Goal: Check status: Check status

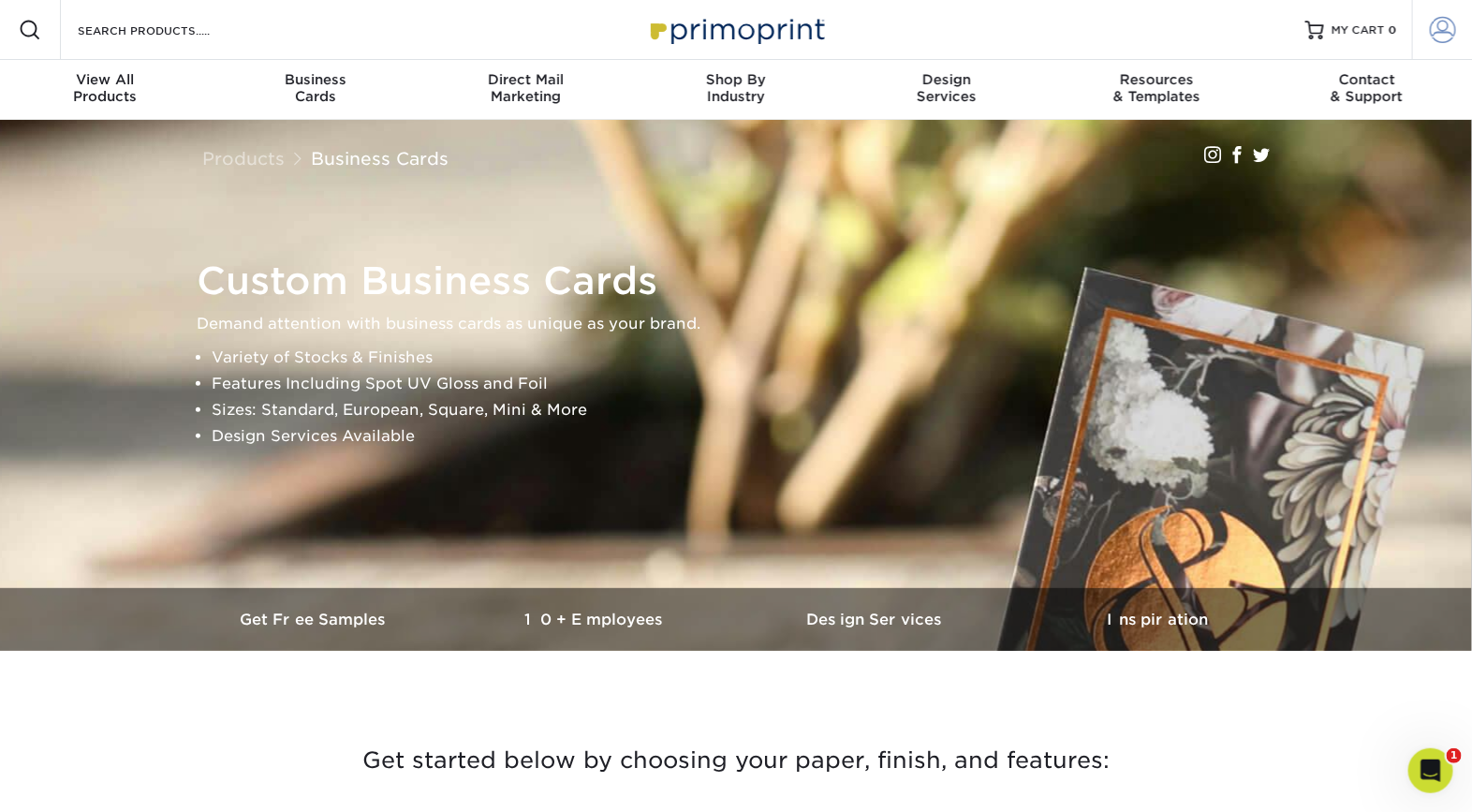
click at [1430, 29] on span at bounding box center [1442, 30] width 27 height 27
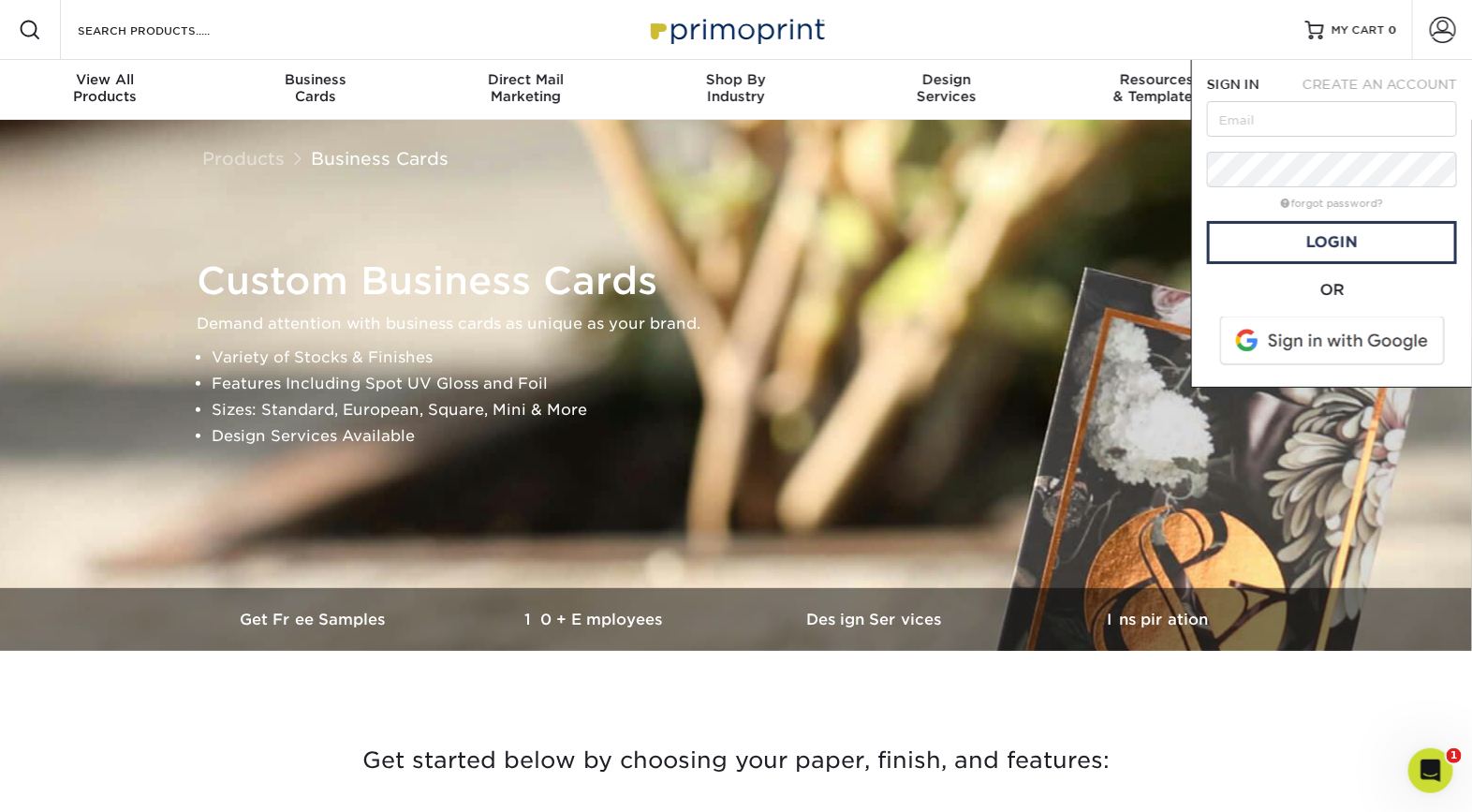
click at [1297, 333] on span at bounding box center [1334, 340] width 239 height 48
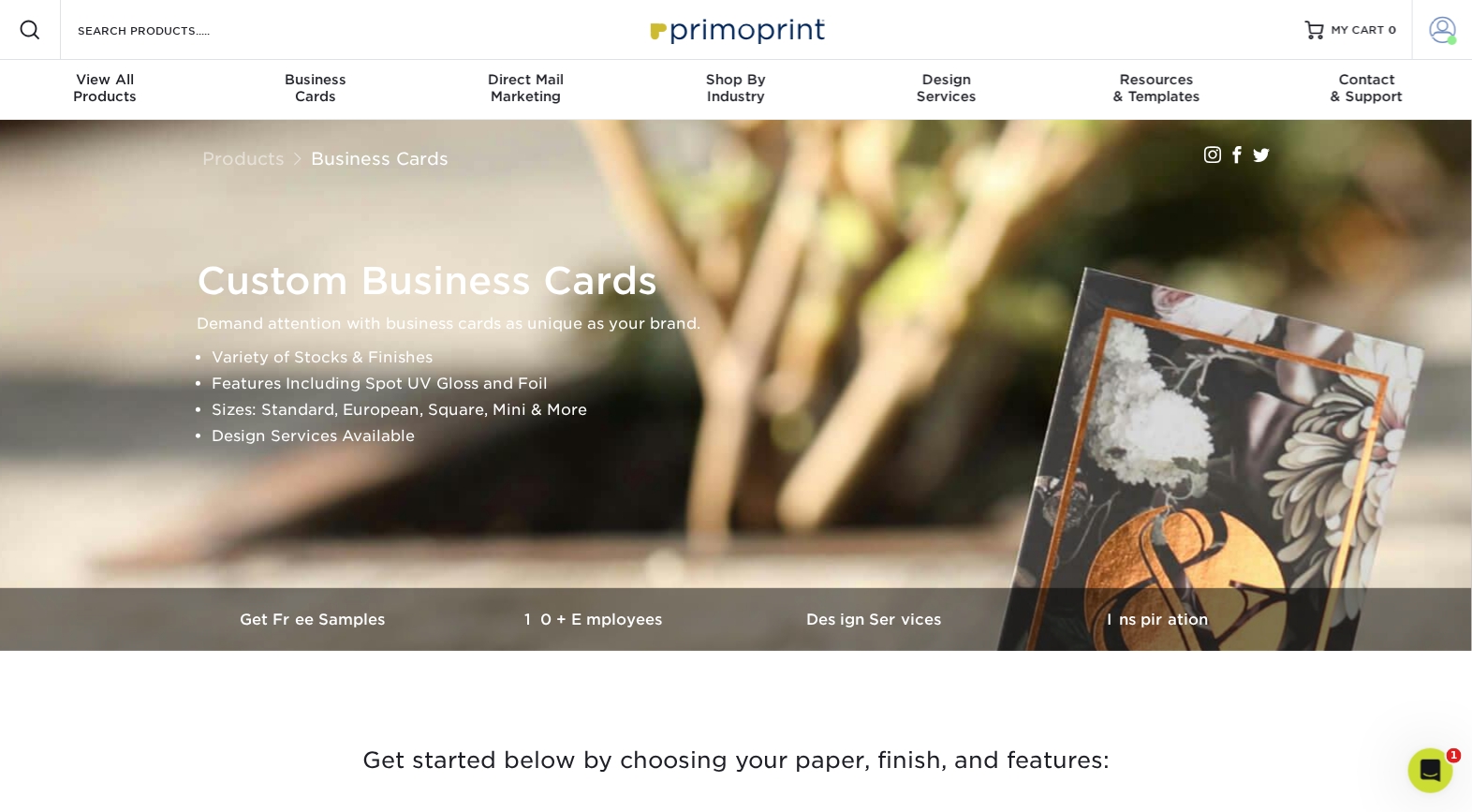
click at [1435, 30] on span at bounding box center [1442, 30] width 27 height 27
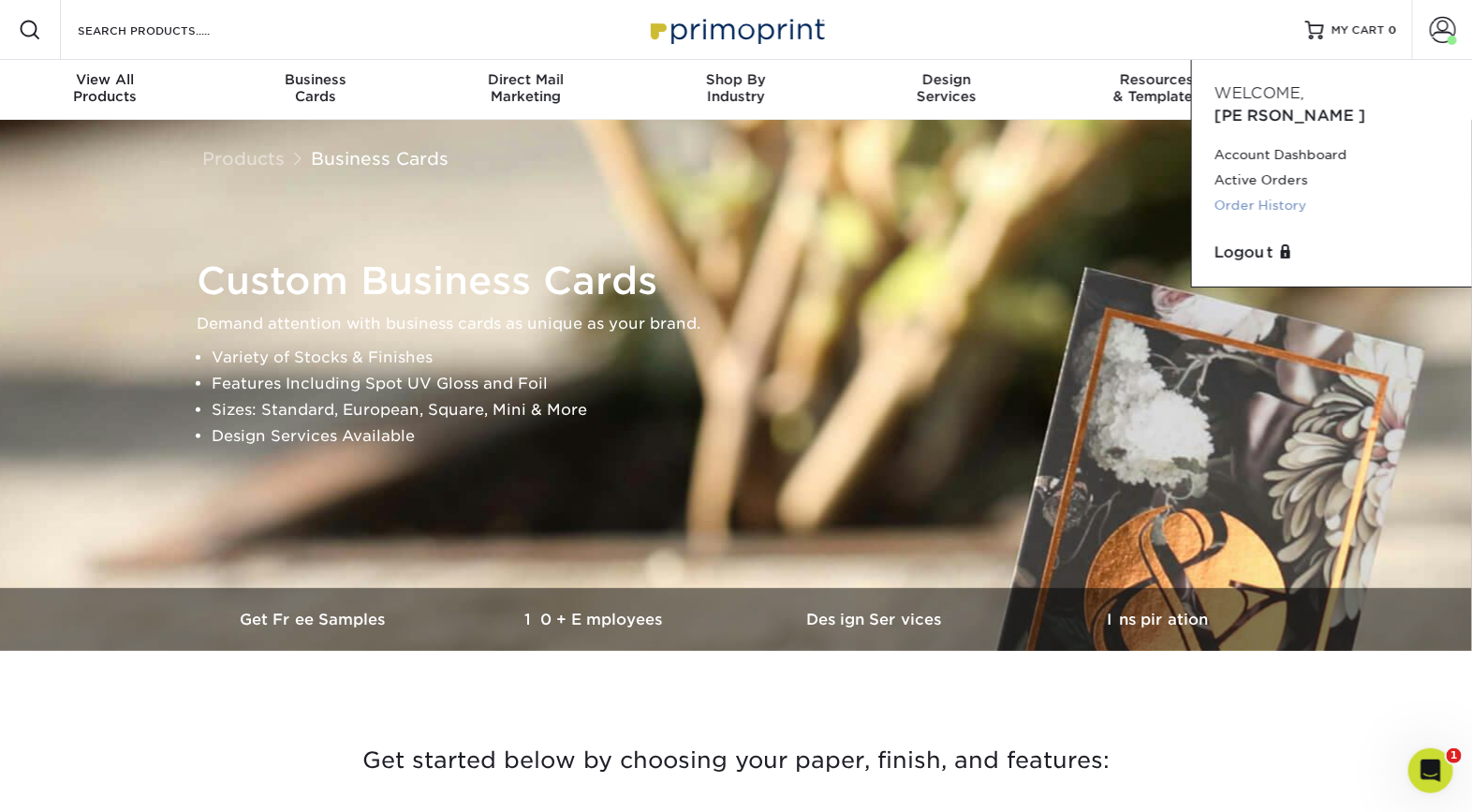
click at [1289, 193] on link "Order History" at bounding box center [1332, 205] width 235 height 26
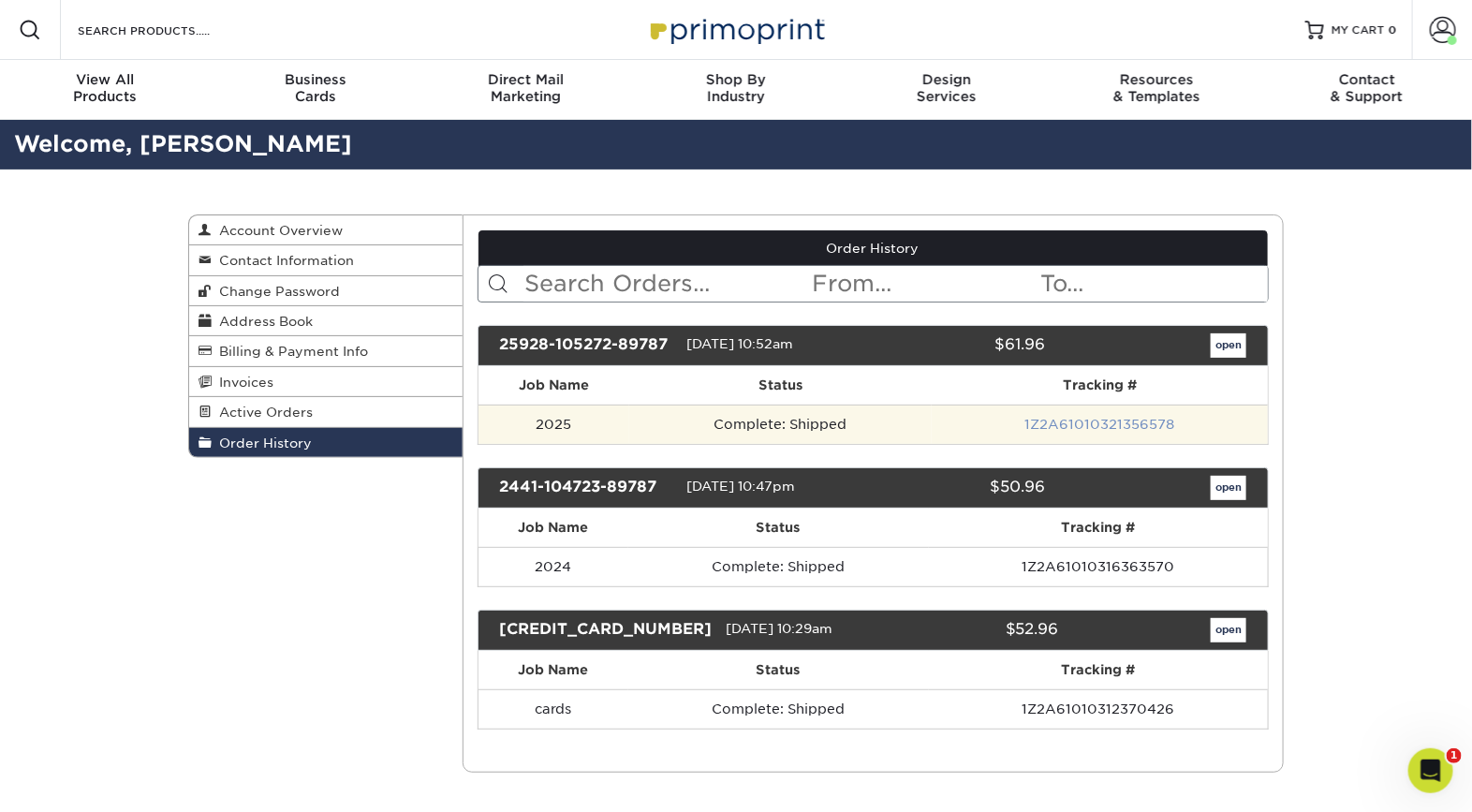
click at [1102, 423] on link "1Z2A61010321356578" at bounding box center [1101, 424] width 150 height 15
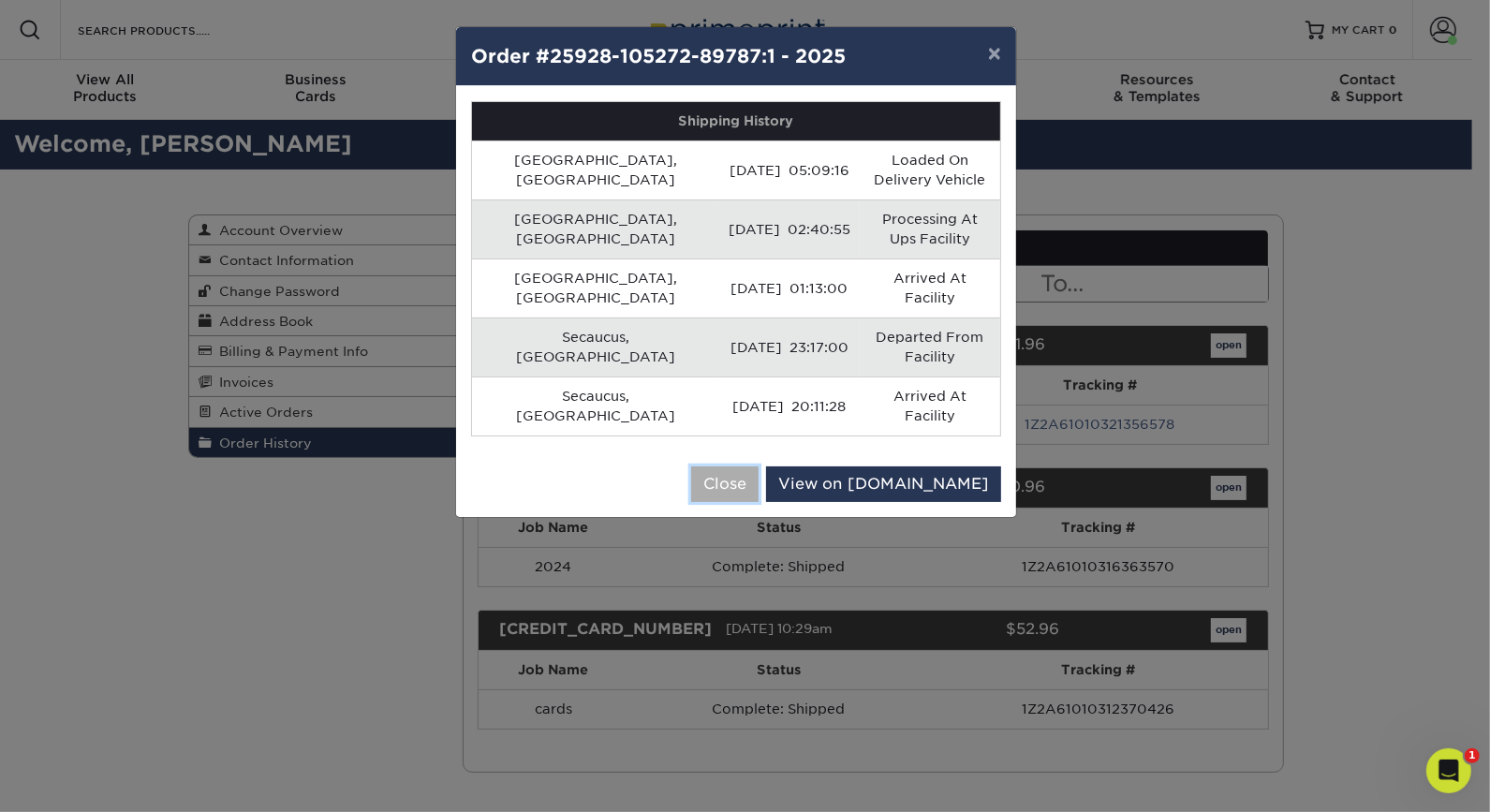
click at [759, 466] on button "Close" at bounding box center [724, 484] width 67 height 36
